Goal: Find specific fact: Find specific fact

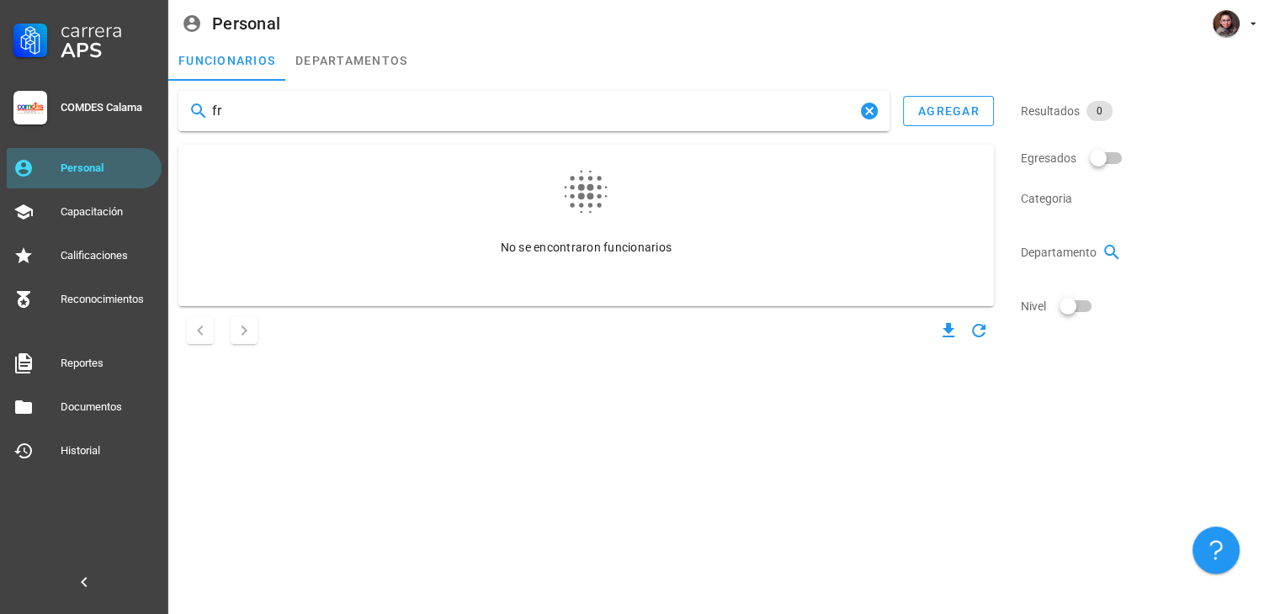
type input "f"
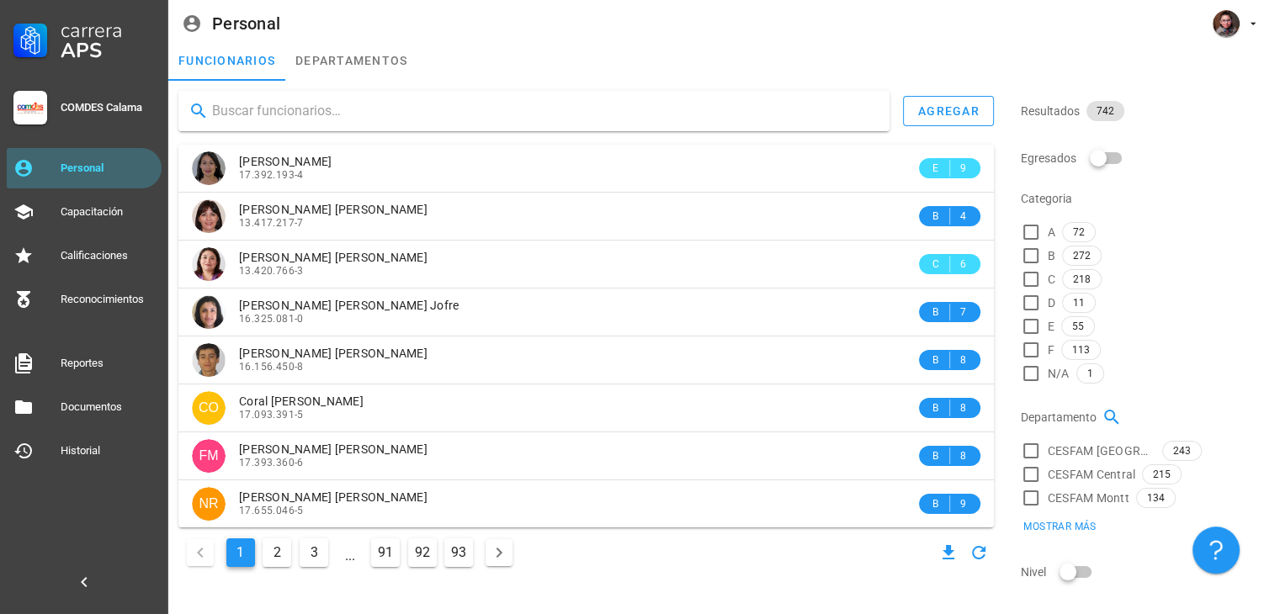
click at [333, 104] on input "text" at bounding box center [544, 111] width 664 height 27
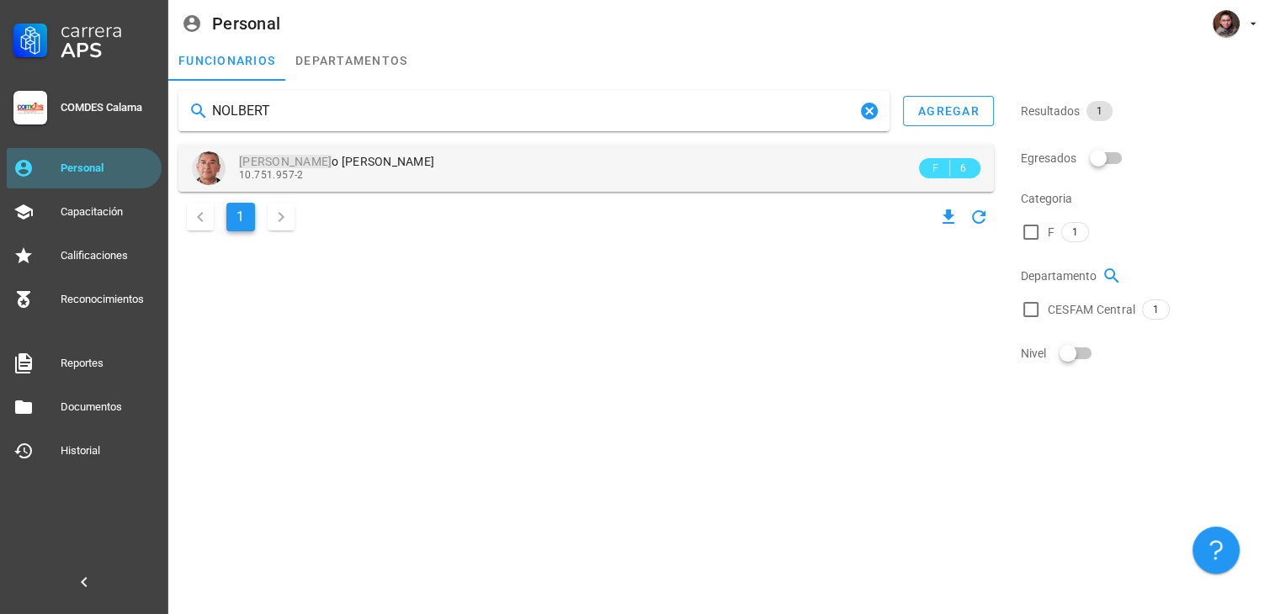
type input "NOLBERT"
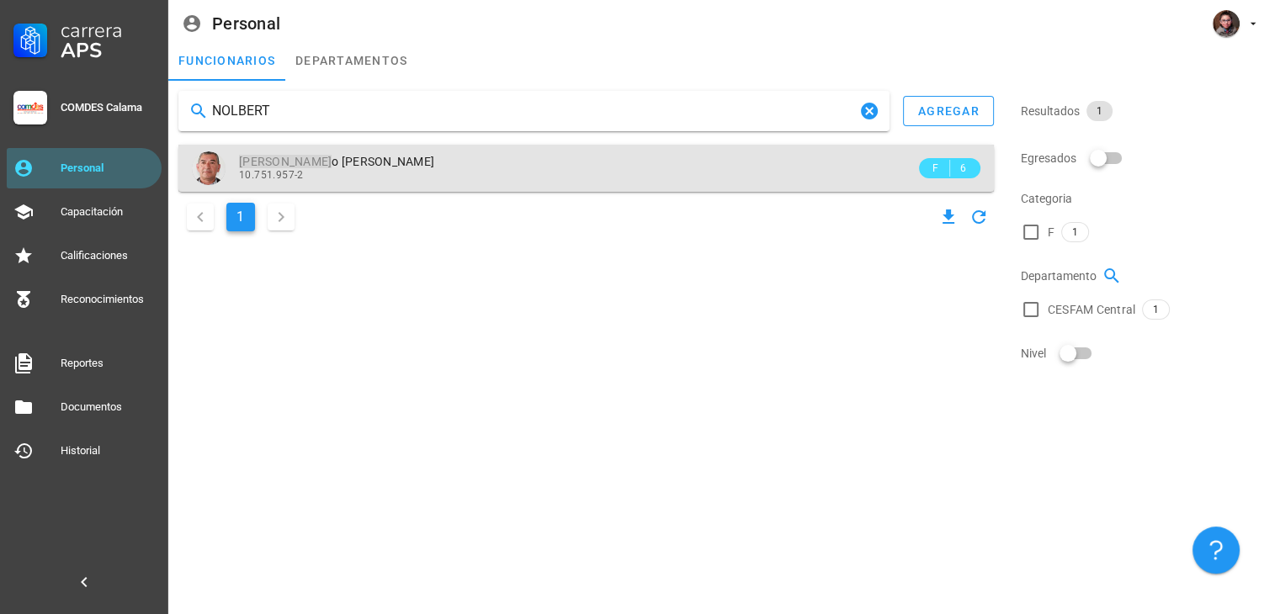
click at [426, 149] on div "Nolbert o [PERSON_NAME] 10.751.957-2" at bounding box center [577, 168] width 676 height 46
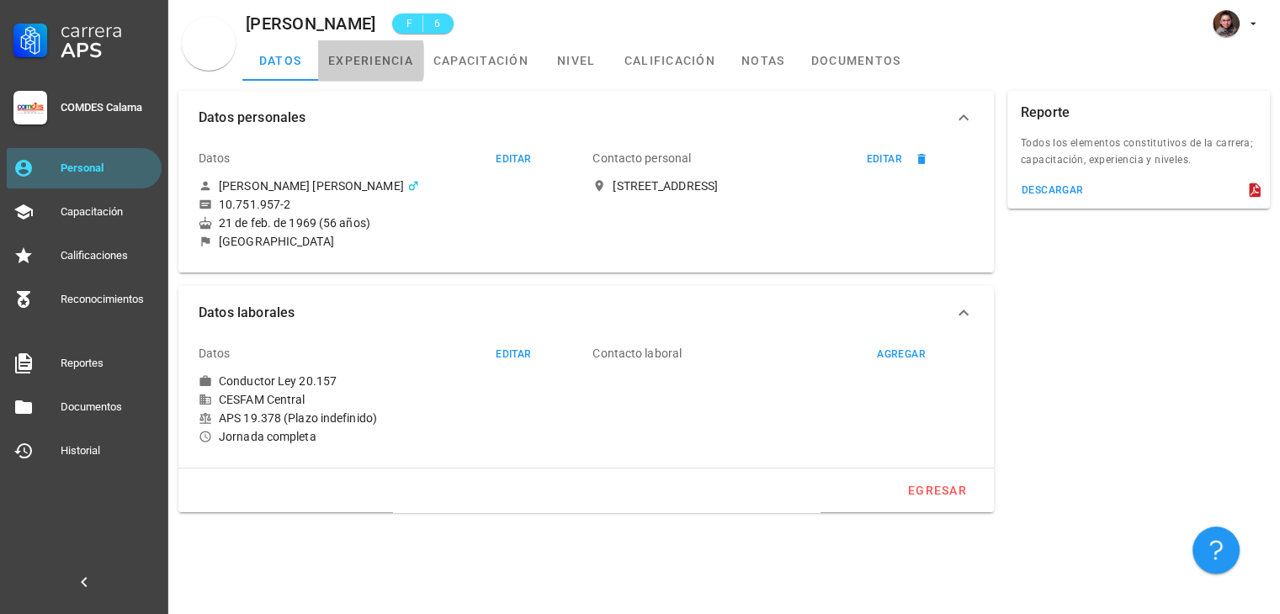
click at [335, 68] on link "experiencia" at bounding box center [370, 60] width 105 height 40
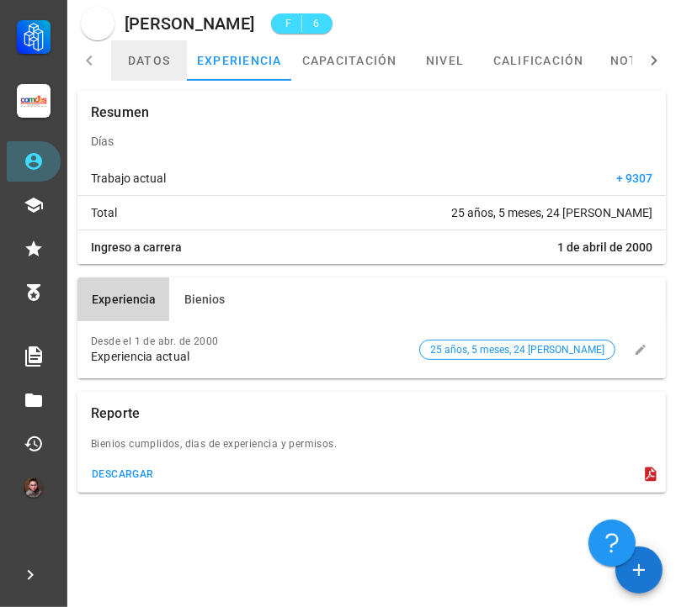
click at [169, 61] on link "datos" at bounding box center [149, 60] width 76 height 40
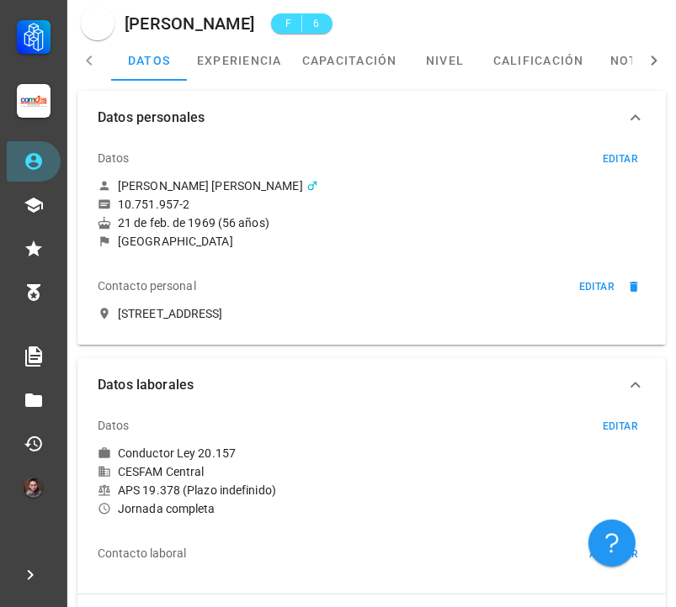
click at [177, 208] on div "10.751.957-2" at bounding box center [154, 204] width 72 height 15
drag, startPoint x: 120, startPoint y: 204, endPoint x: 187, endPoint y: 205, distance: 66.5
click at [187, 205] on div "10.751.957-2" at bounding box center [154, 204] width 72 height 15
copy div "10.751.957-2"
